Goal: Communication & Community: Answer question/provide support

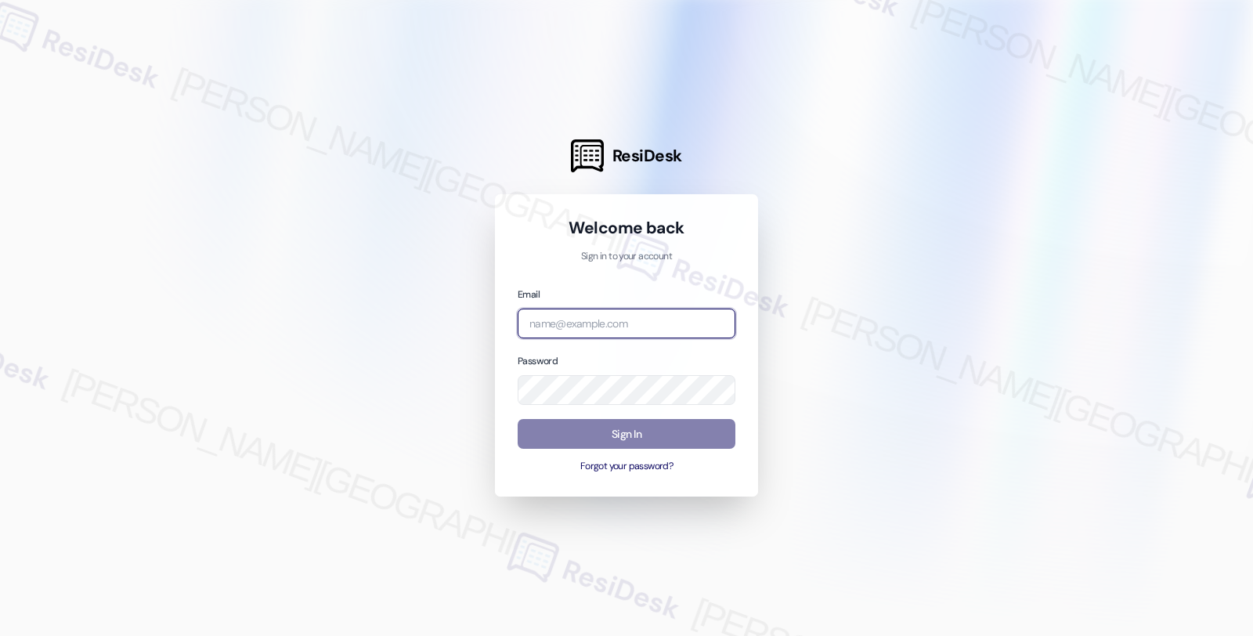
click at [666, 310] on input "email" at bounding box center [627, 324] width 218 height 31
type input "[EMAIL_ADDRESS][PERSON_NAME][DOMAIN_NAME]"
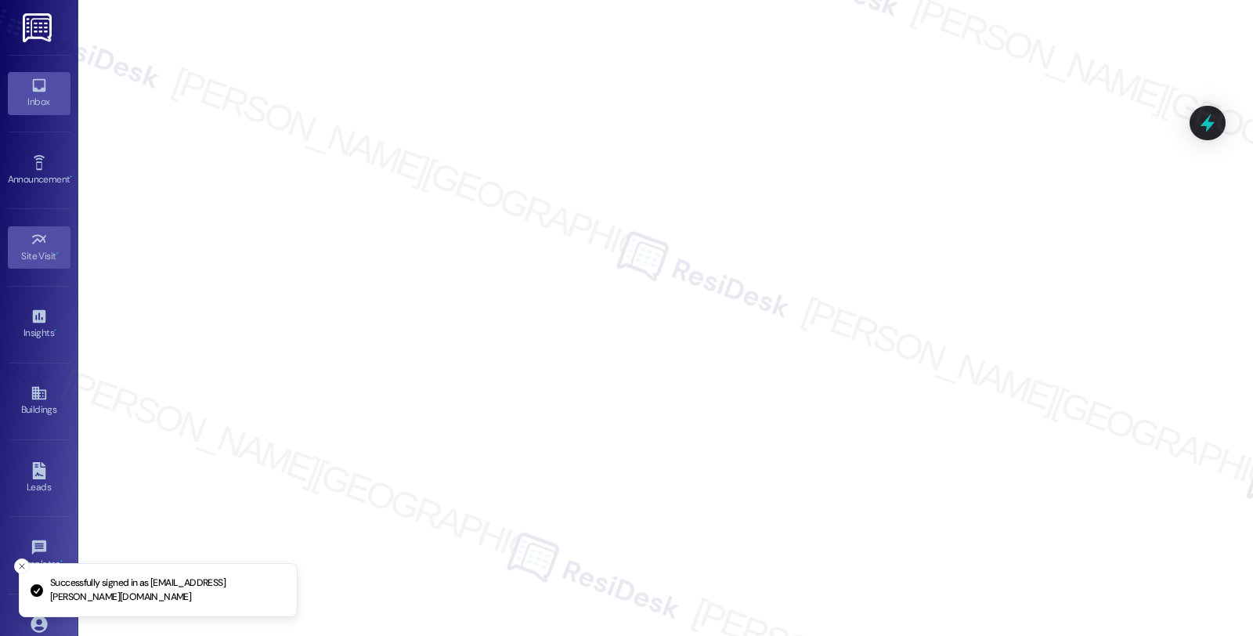
click at [45, 108] on div "Inbox" at bounding box center [39, 102] width 78 height 16
